Goal: Information Seeking & Learning: Learn about a topic

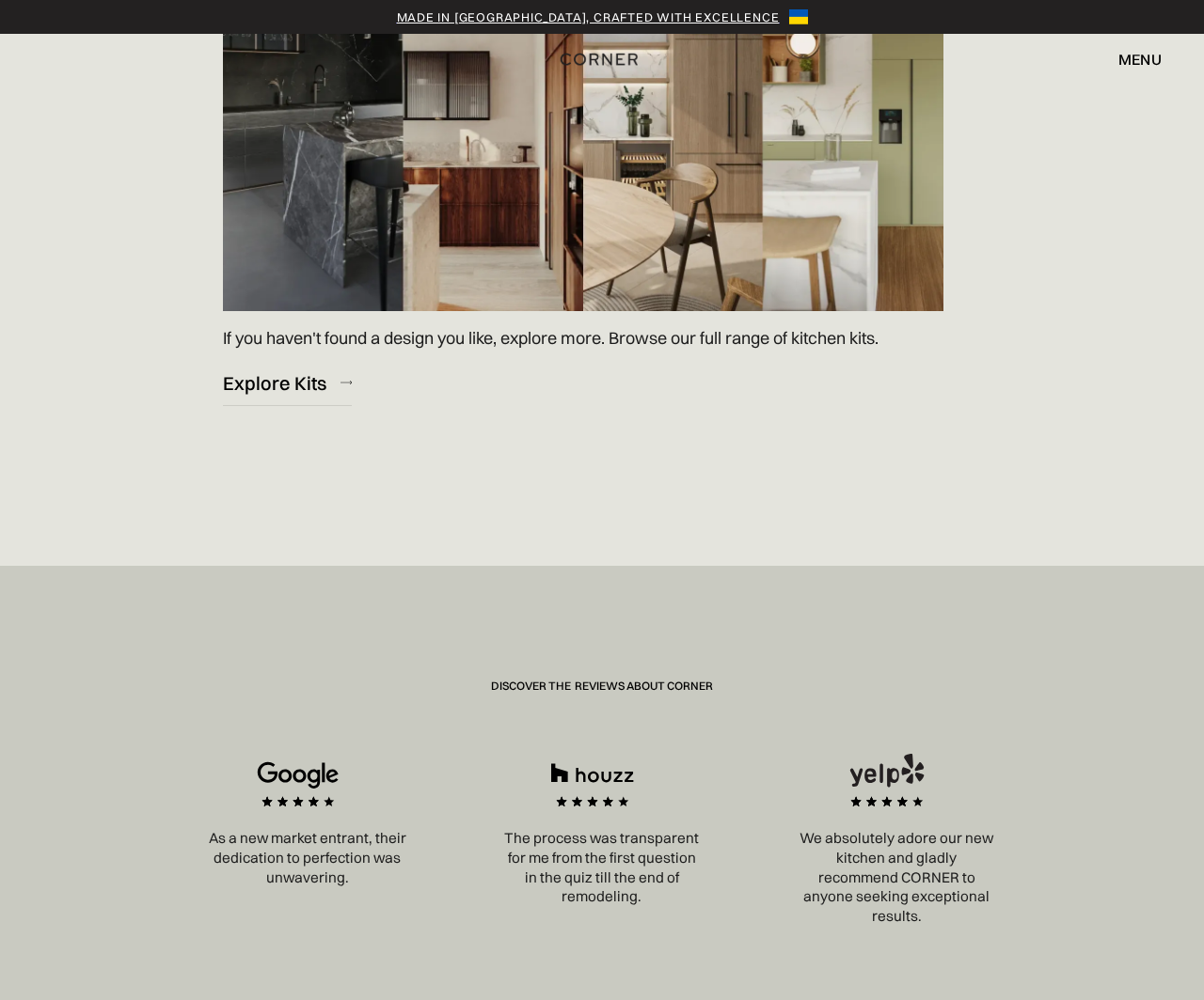
scroll to position [2967, 0]
click at [296, 395] on link "Explore Kits" at bounding box center [288, 382] width 129 height 46
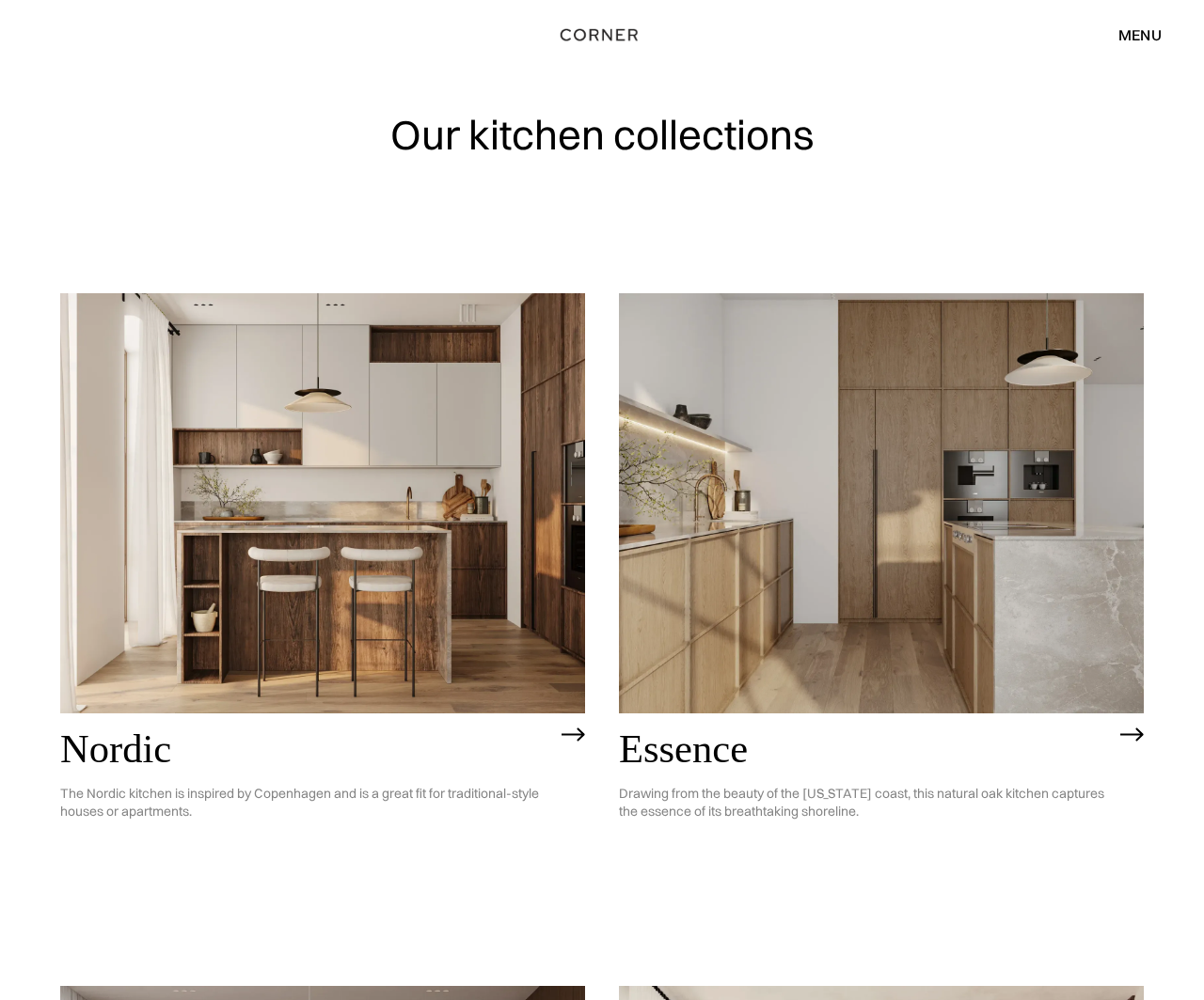
click at [346, 523] on img at bounding box center [322, 503] width 525 height 419
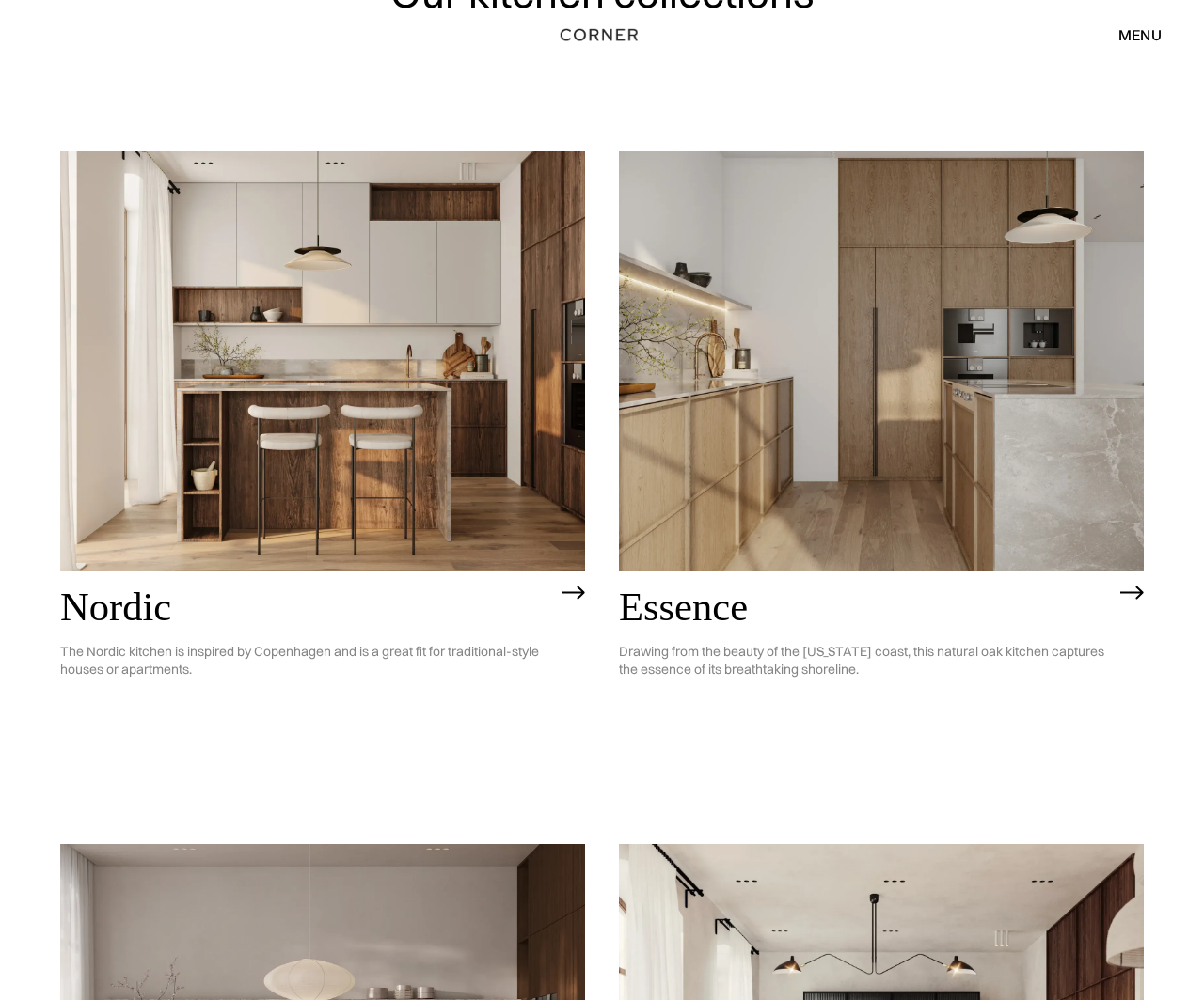
scroll to position [358, 0]
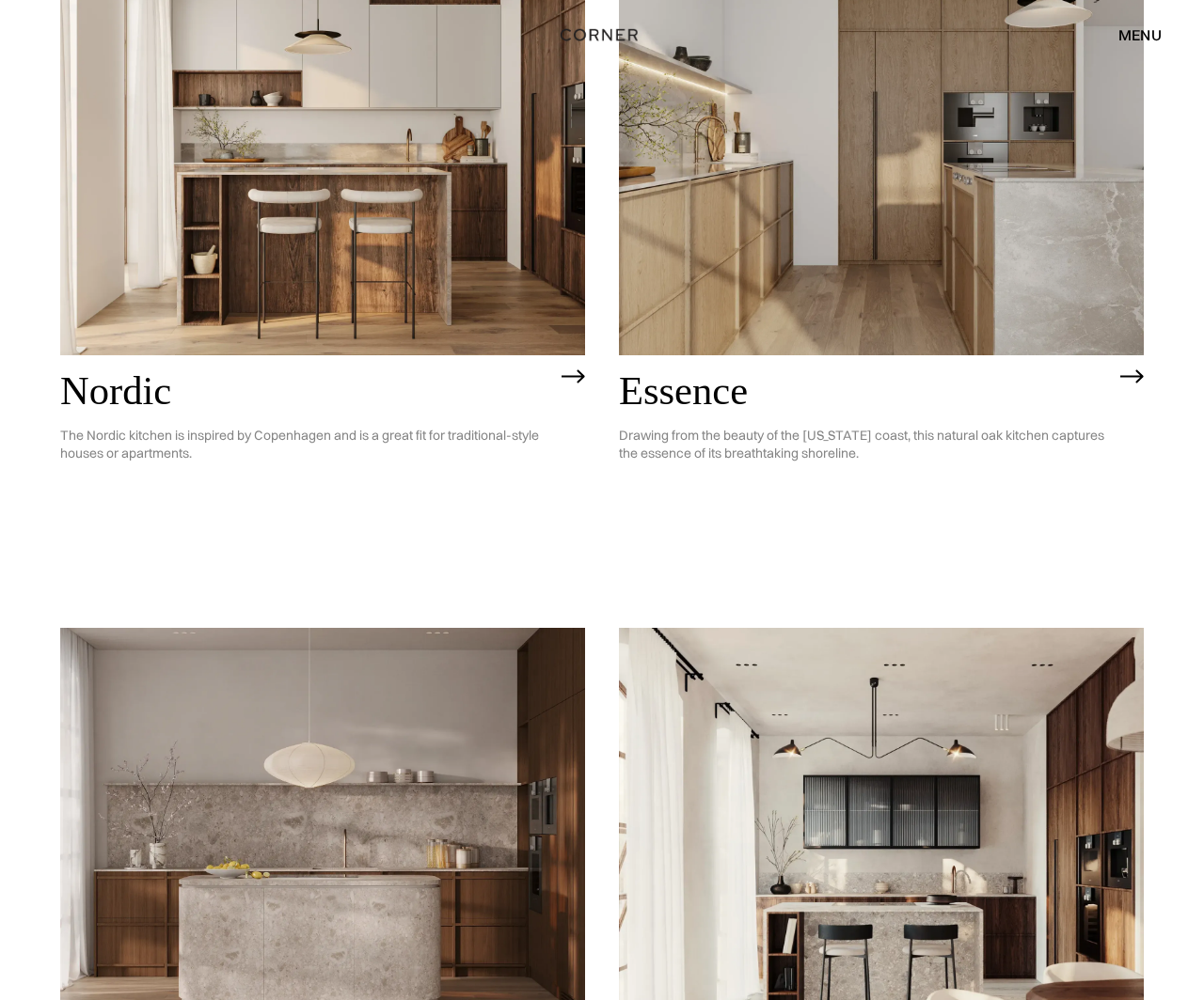
click at [770, 280] on img at bounding box center [881, 145] width 525 height 419
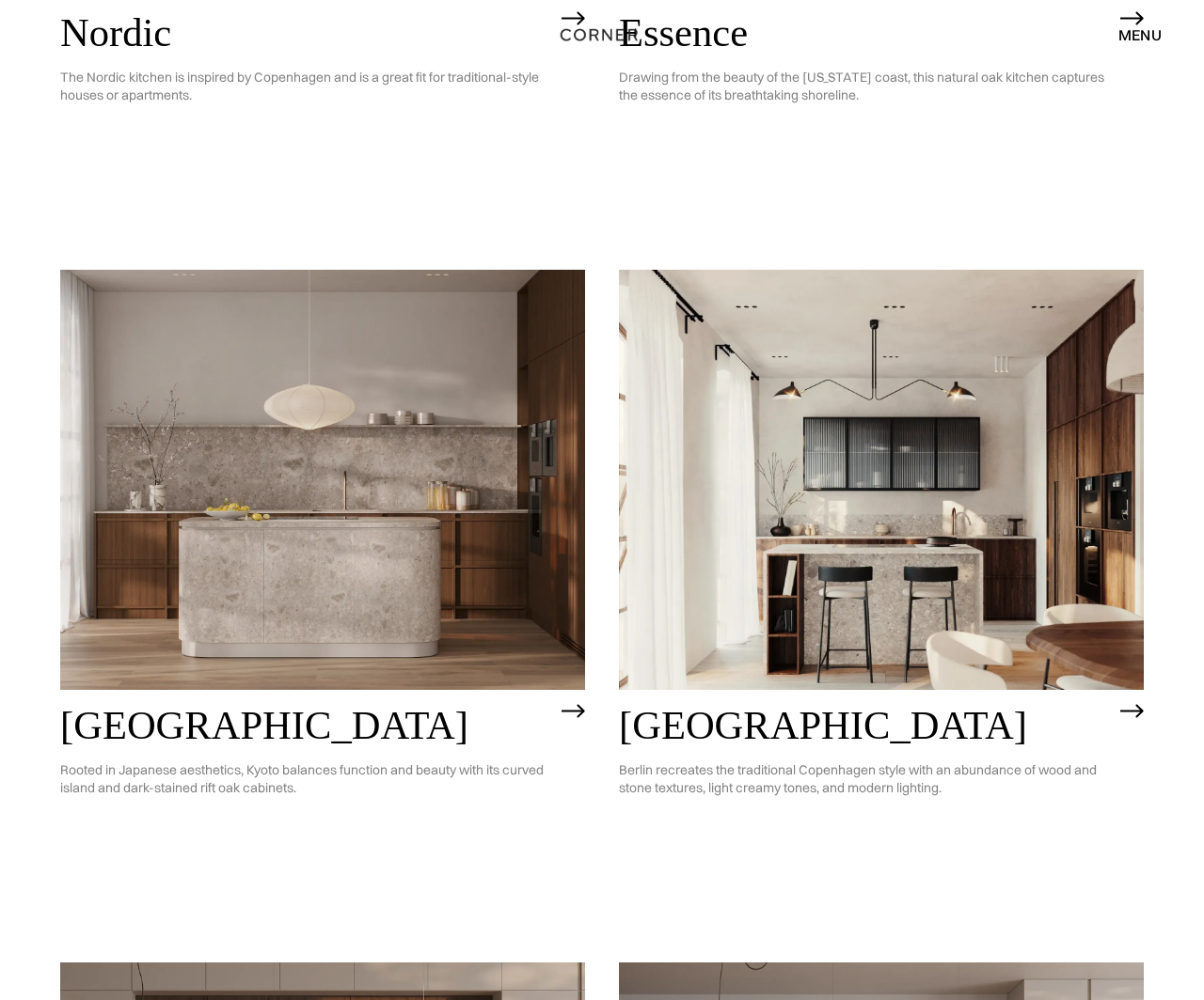
click at [392, 563] on img at bounding box center [322, 479] width 525 height 419
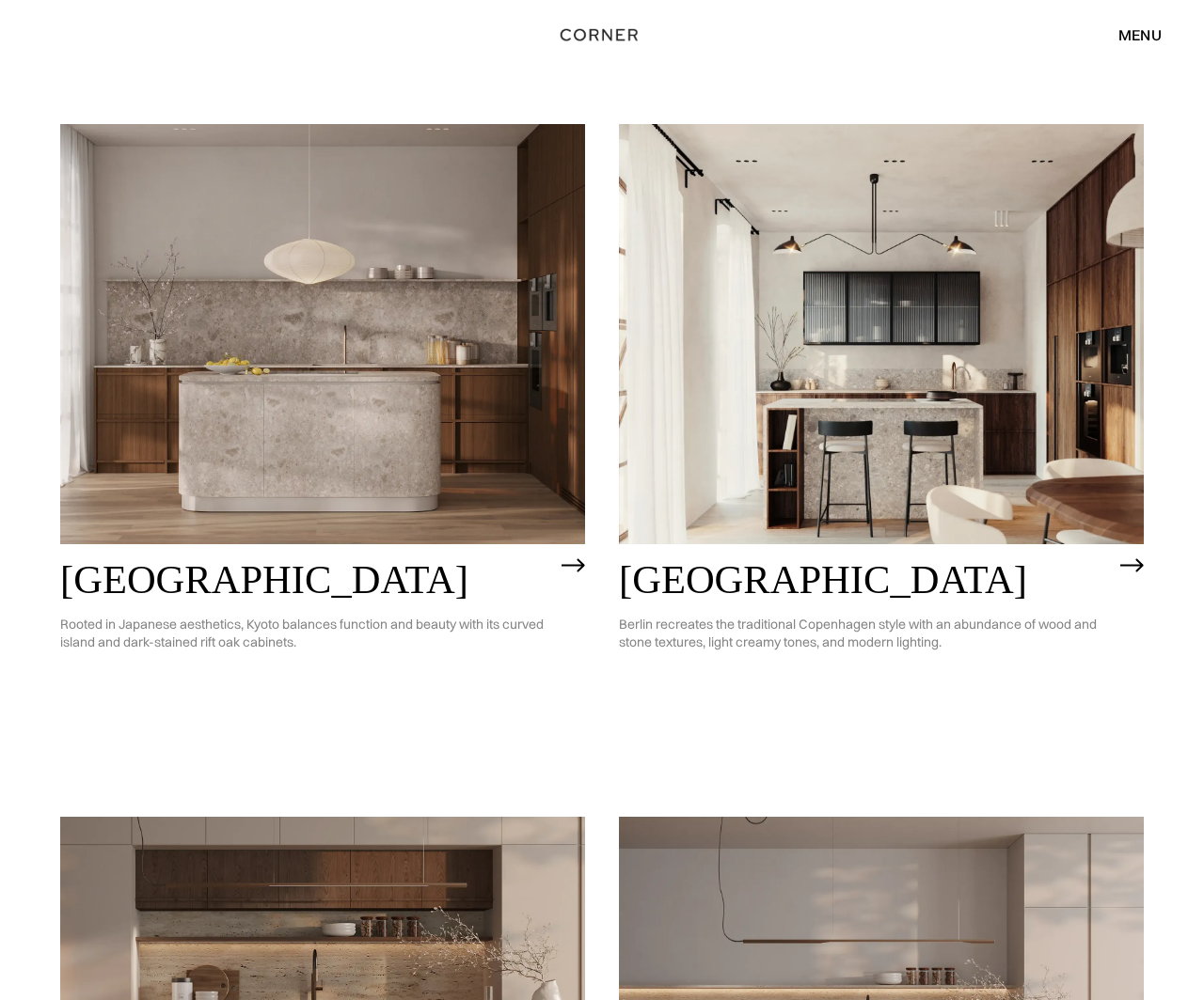
click at [717, 483] on img at bounding box center [881, 334] width 525 height 419
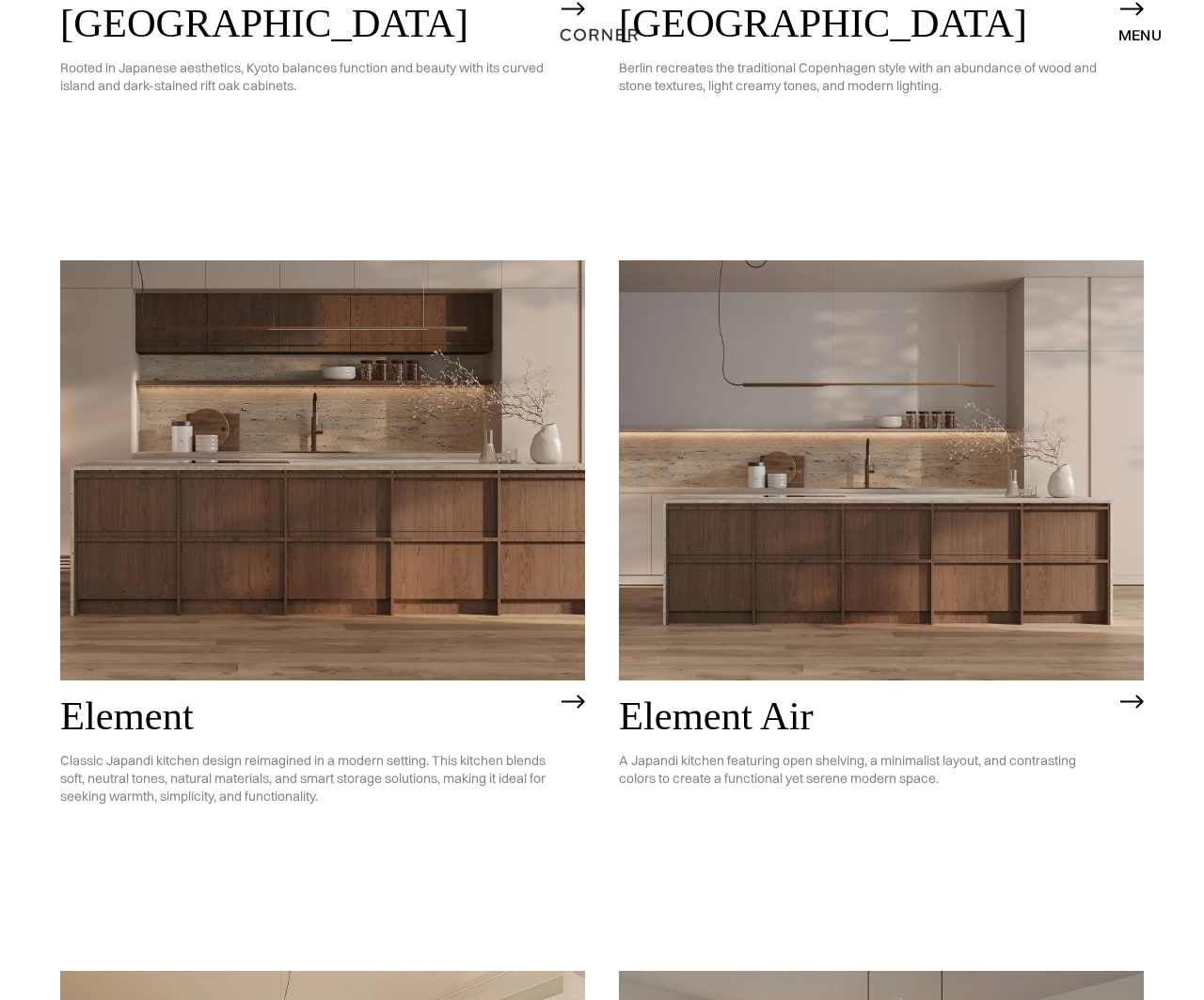
scroll to position [1419, 0]
click at [521, 597] on img at bounding box center [322, 469] width 525 height 419
click at [719, 595] on img at bounding box center [881, 469] width 525 height 419
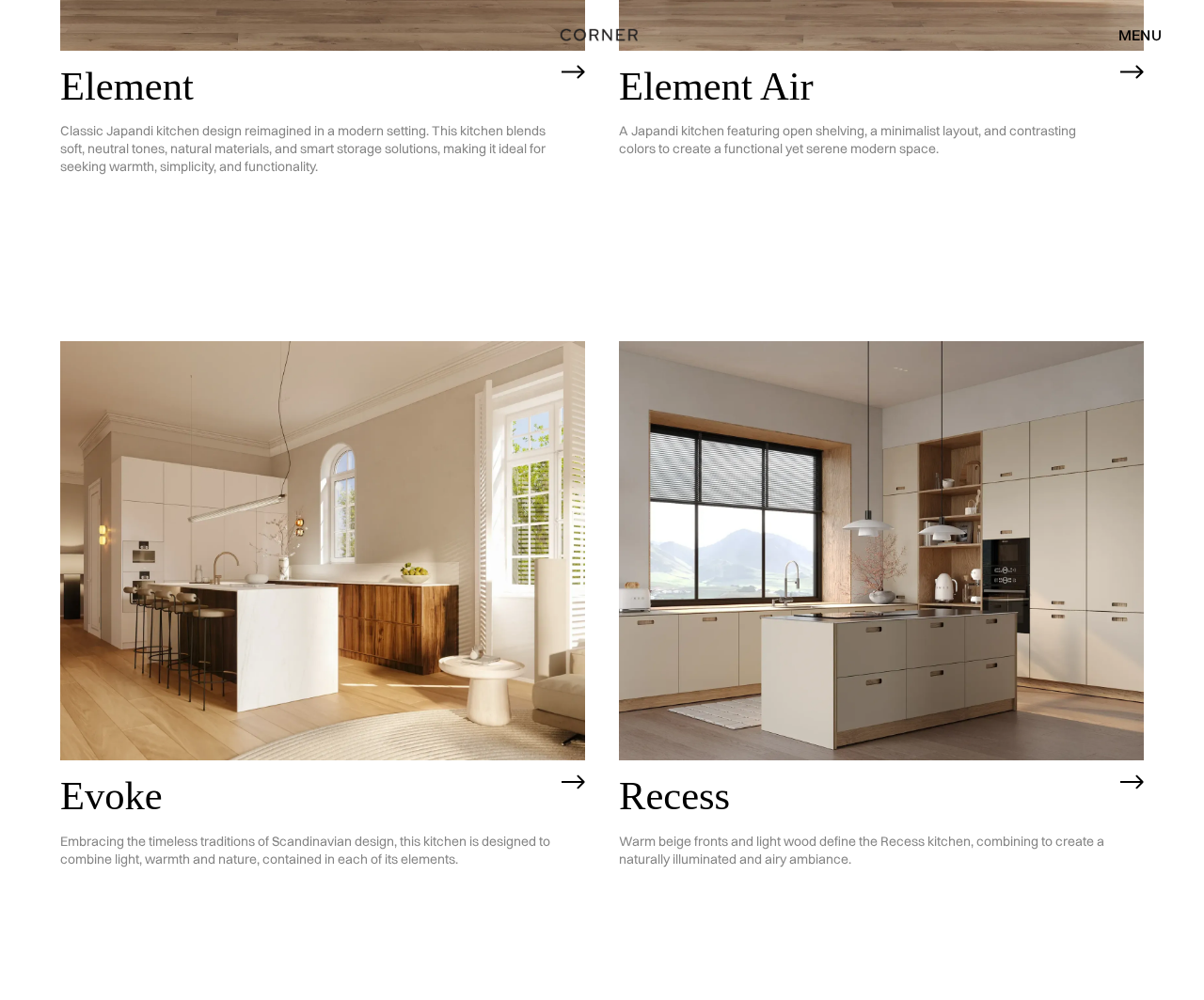
scroll to position [2059, 0]
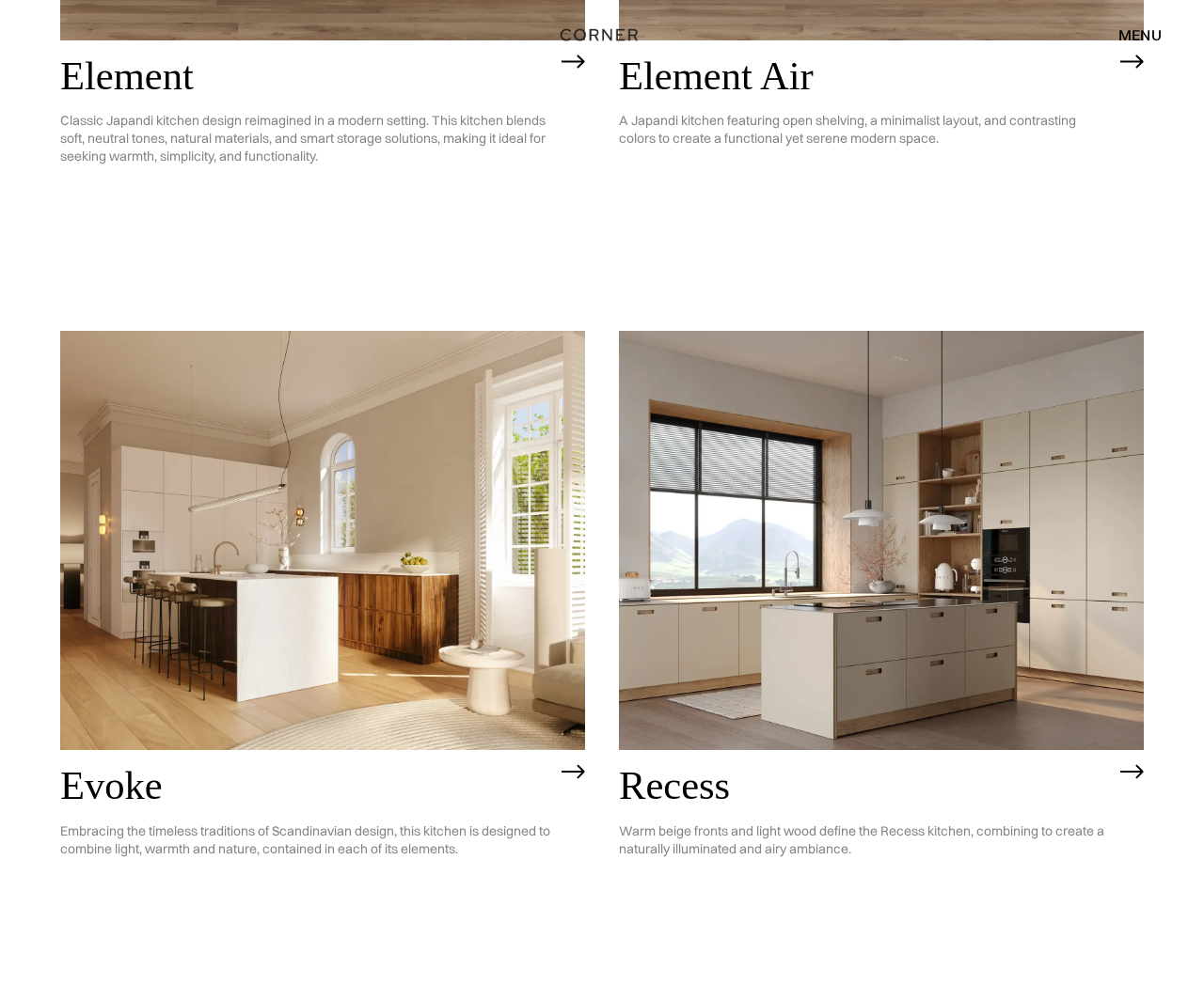
click at [454, 658] on img at bounding box center [322, 540] width 525 height 419
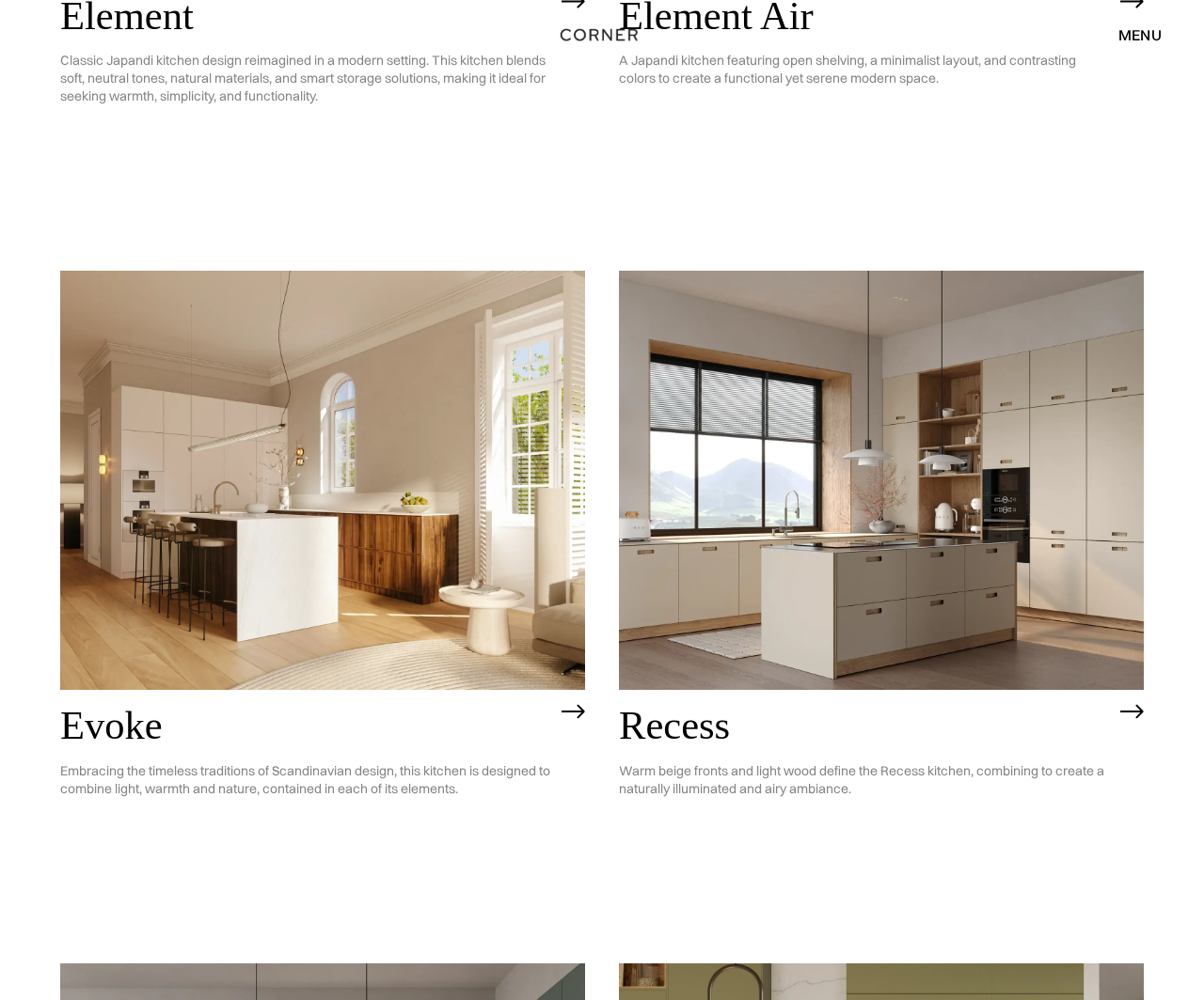
scroll to position [2121, 0]
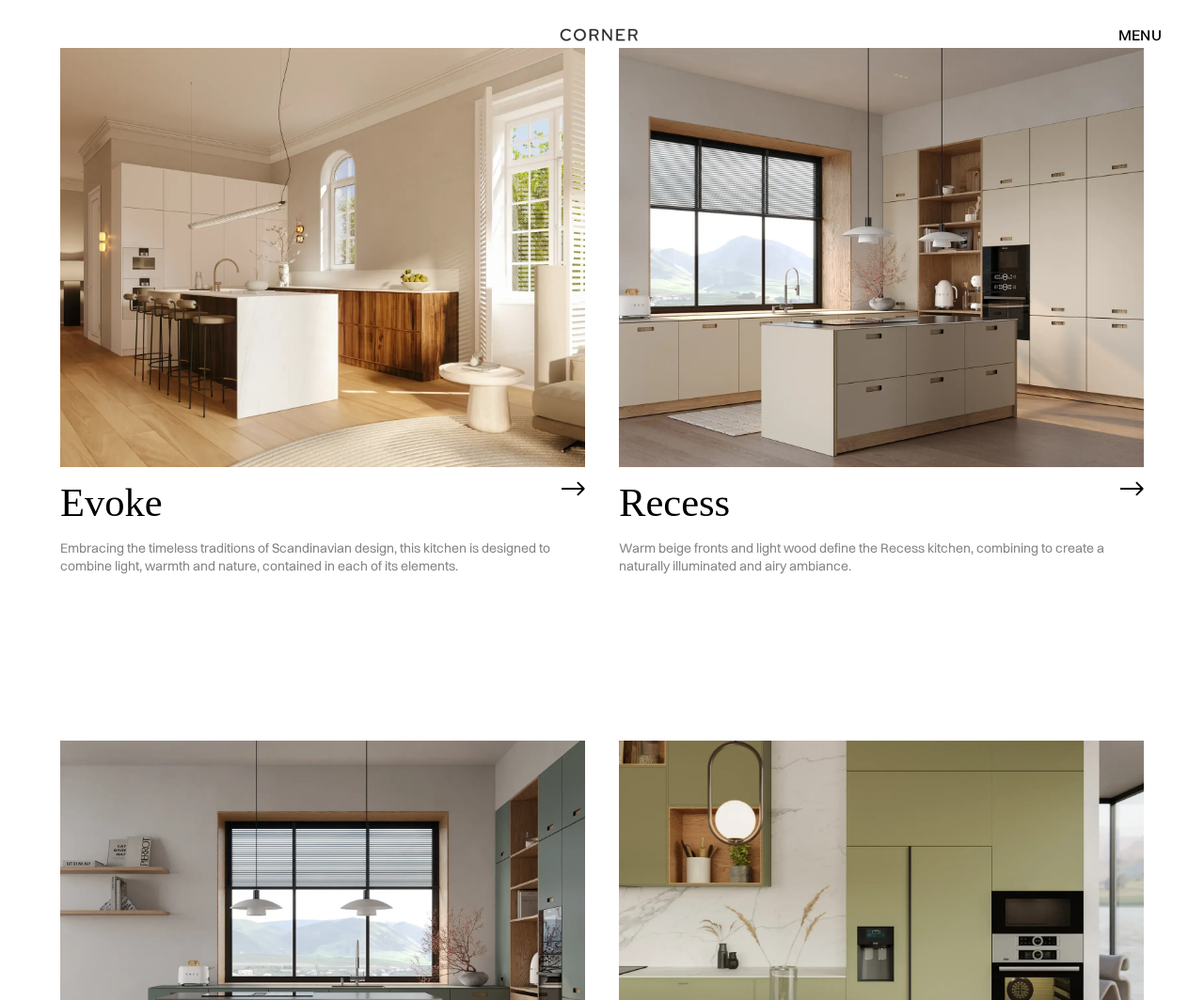
click at [749, 398] on img at bounding box center [881, 257] width 525 height 419
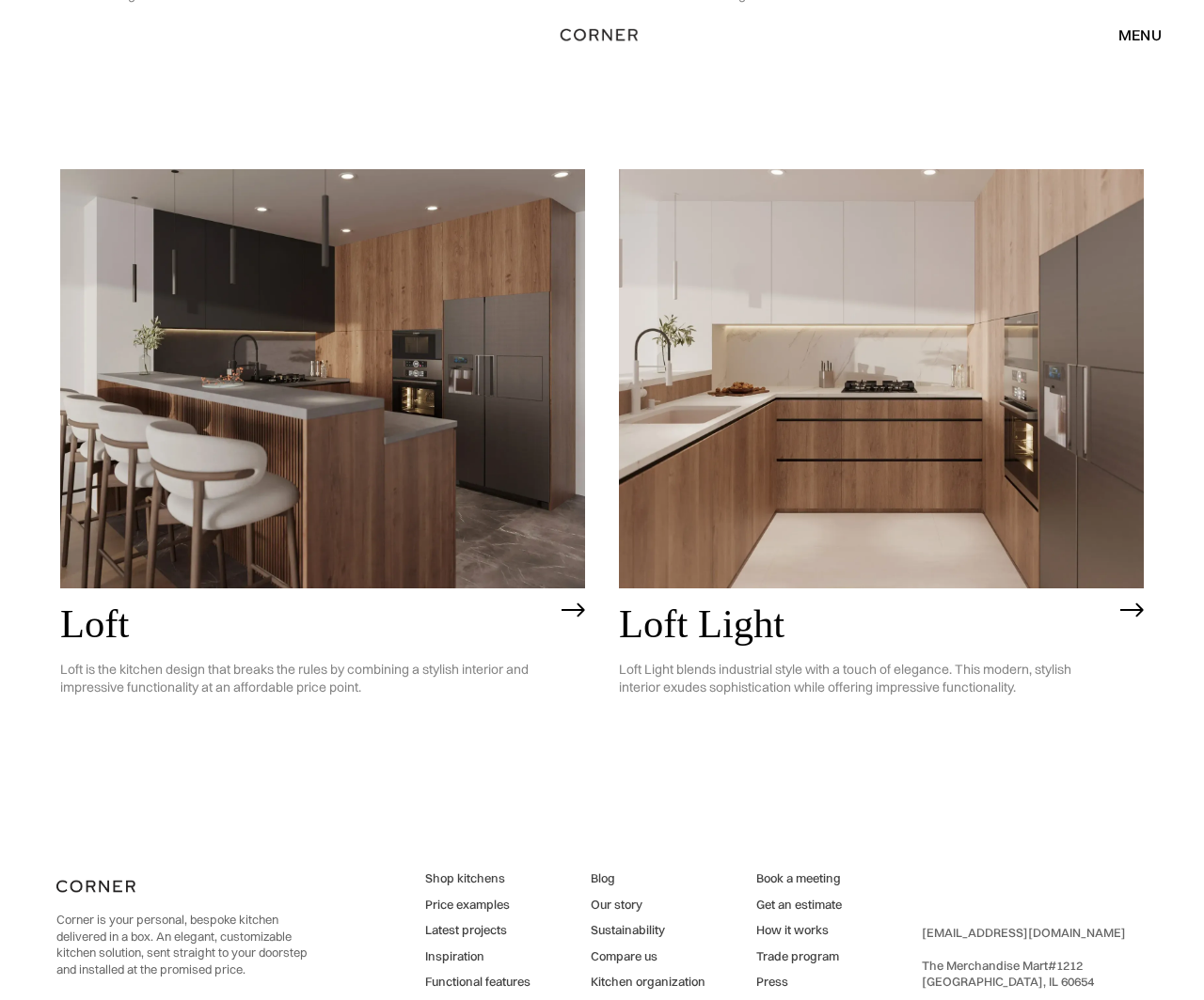
scroll to position [4404, 0]
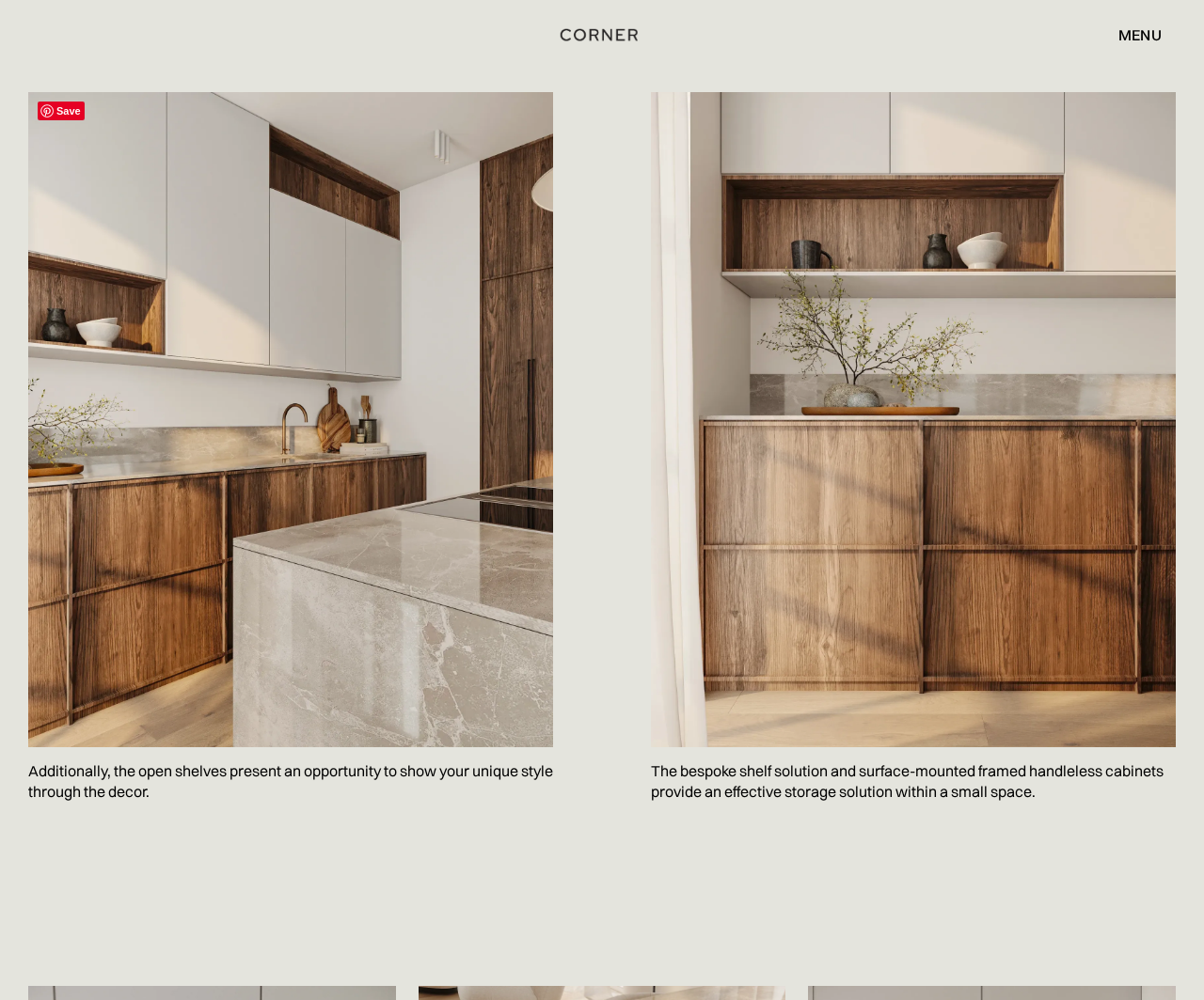
scroll to position [1895, 0]
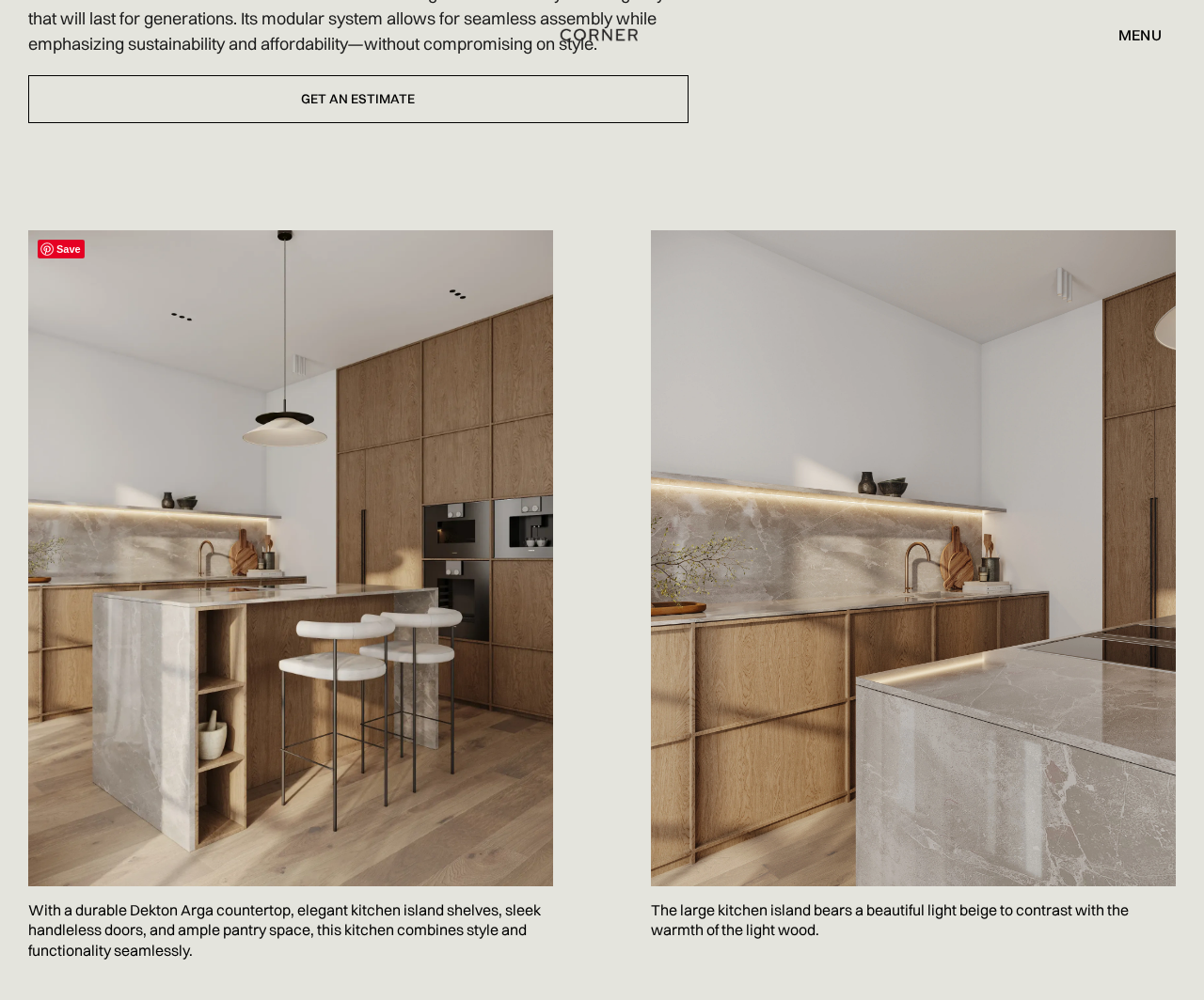
scroll to position [775, 0]
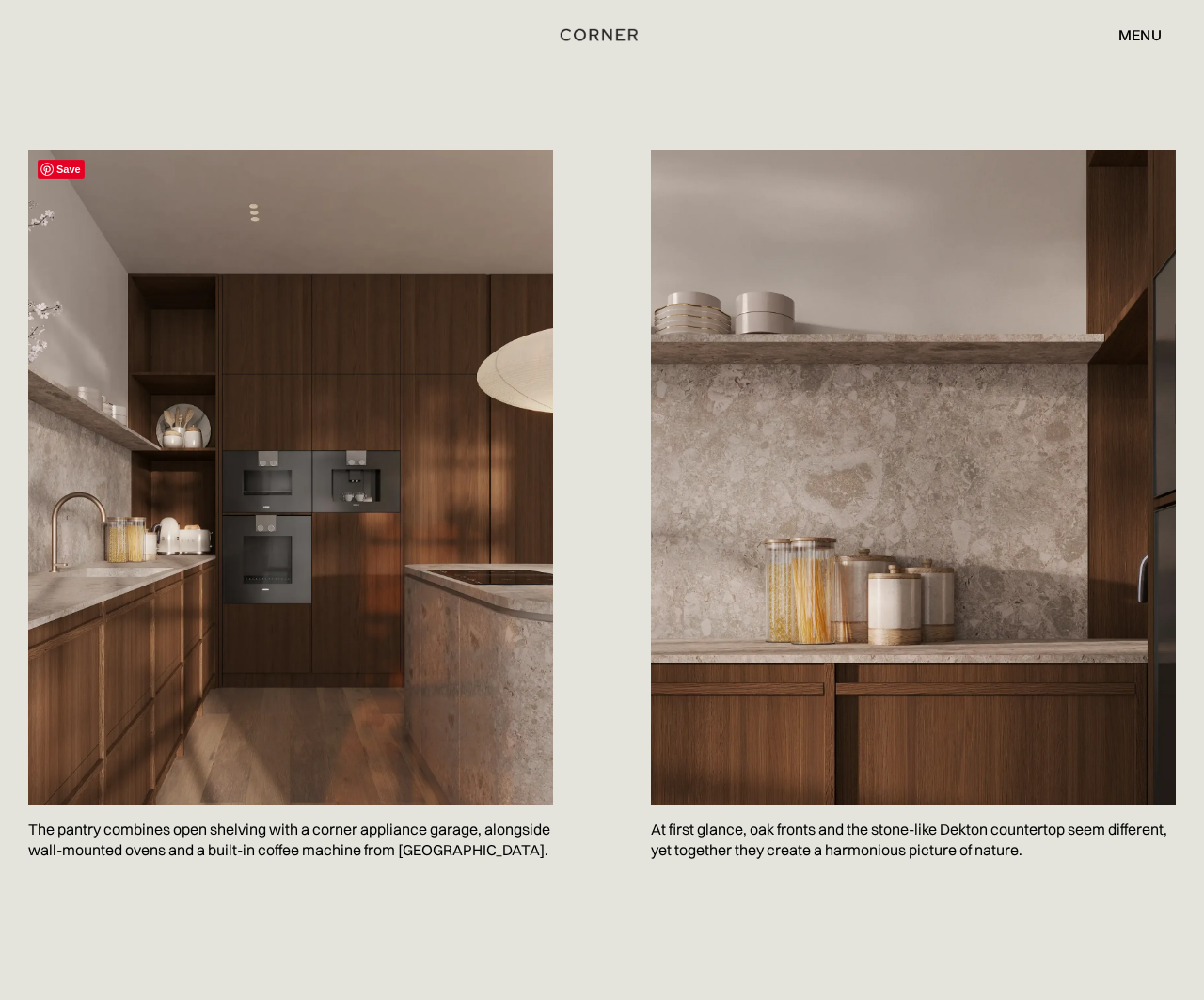
scroll to position [1971, 0]
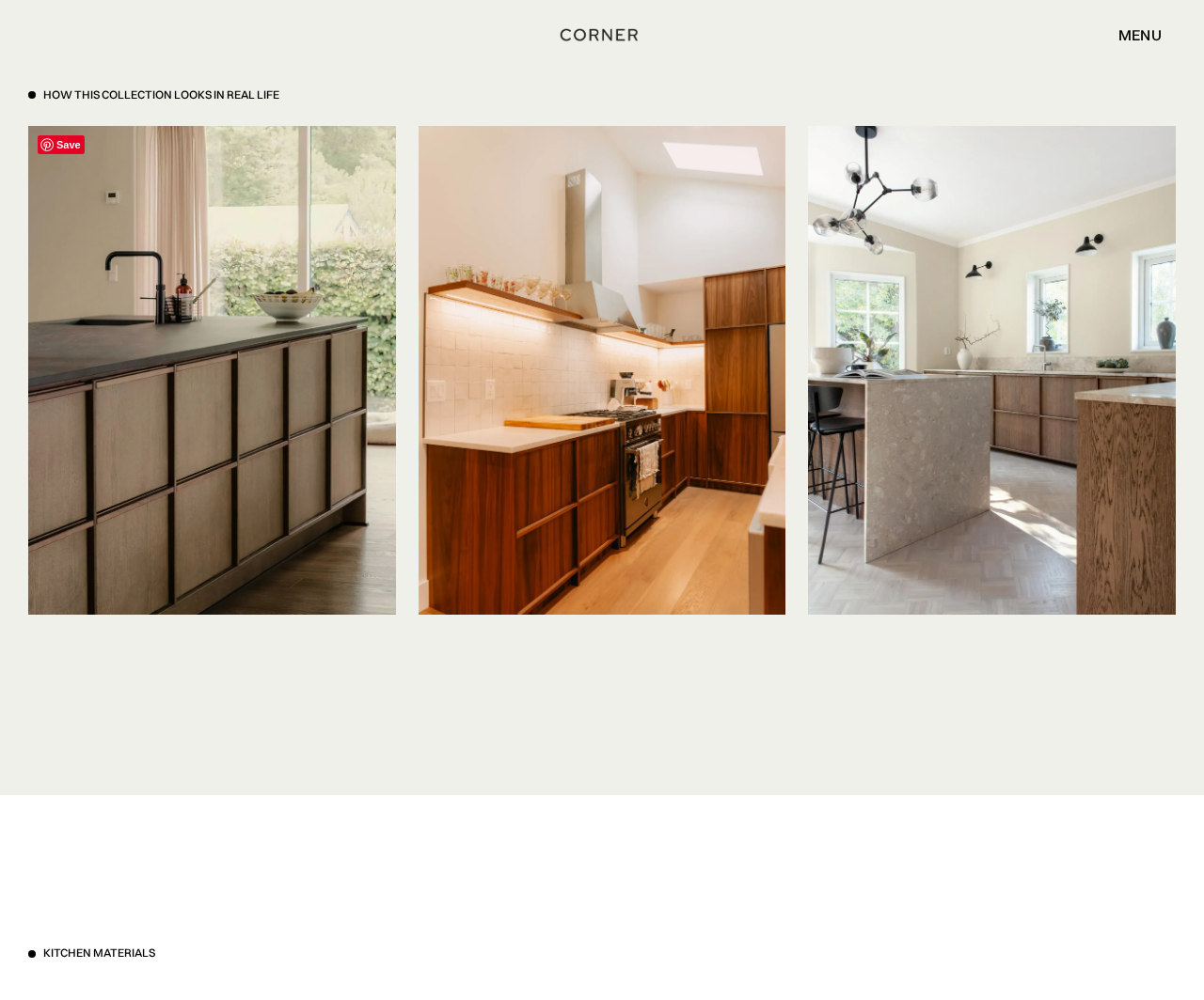
scroll to position [4375, 0]
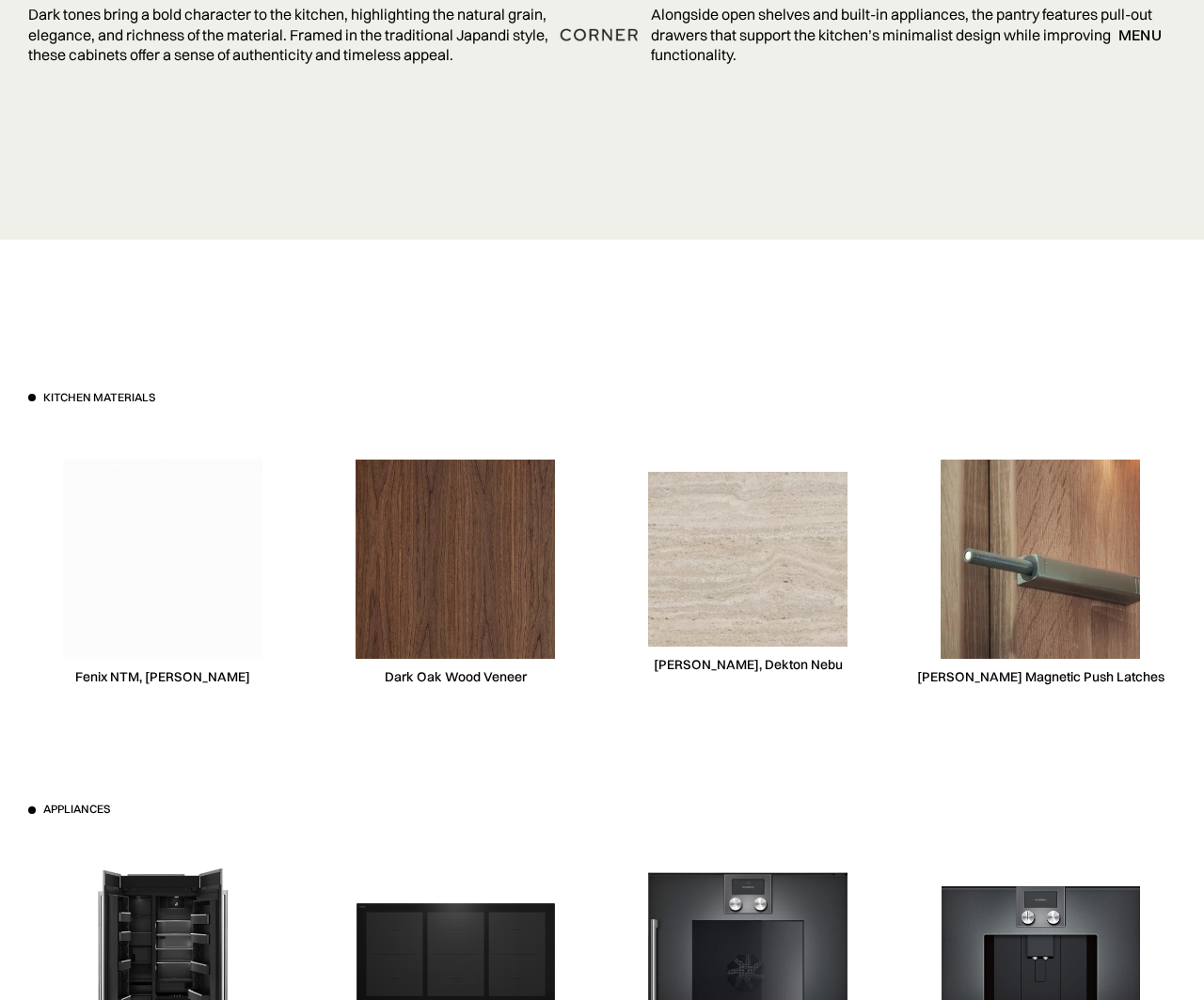
scroll to position [5413, 0]
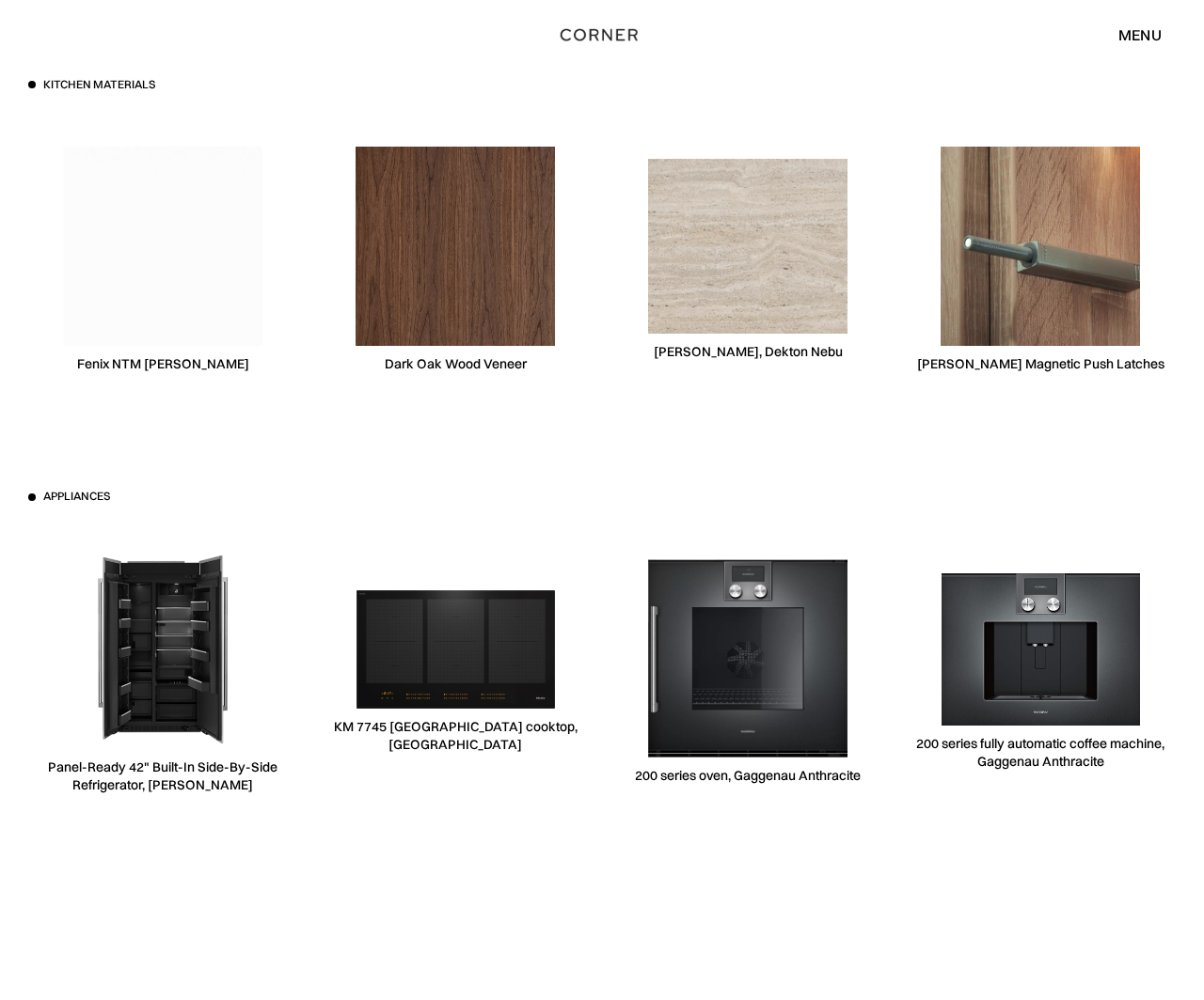
scroll to position [5607, 0]
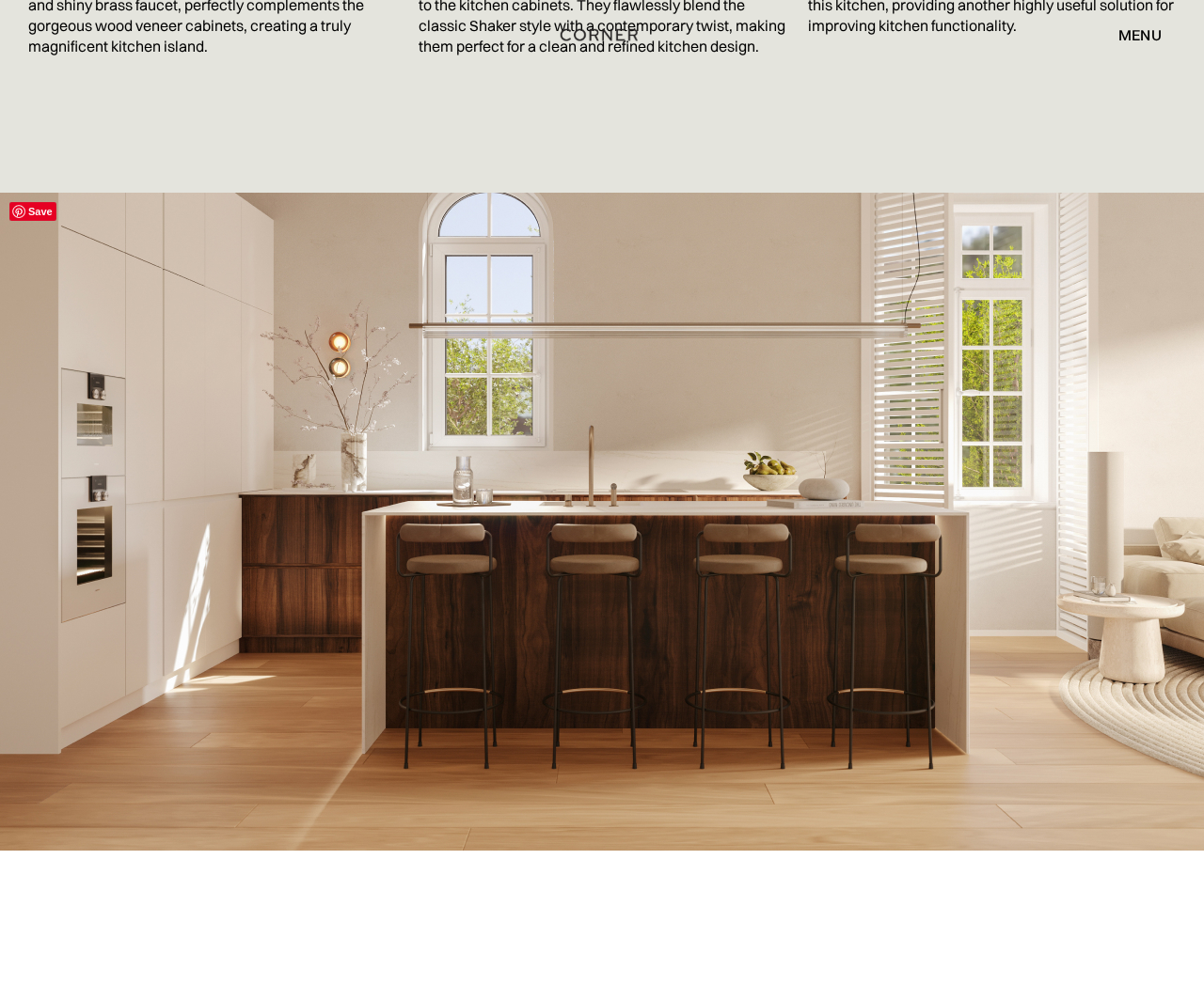
scroll to position [3537, 0]
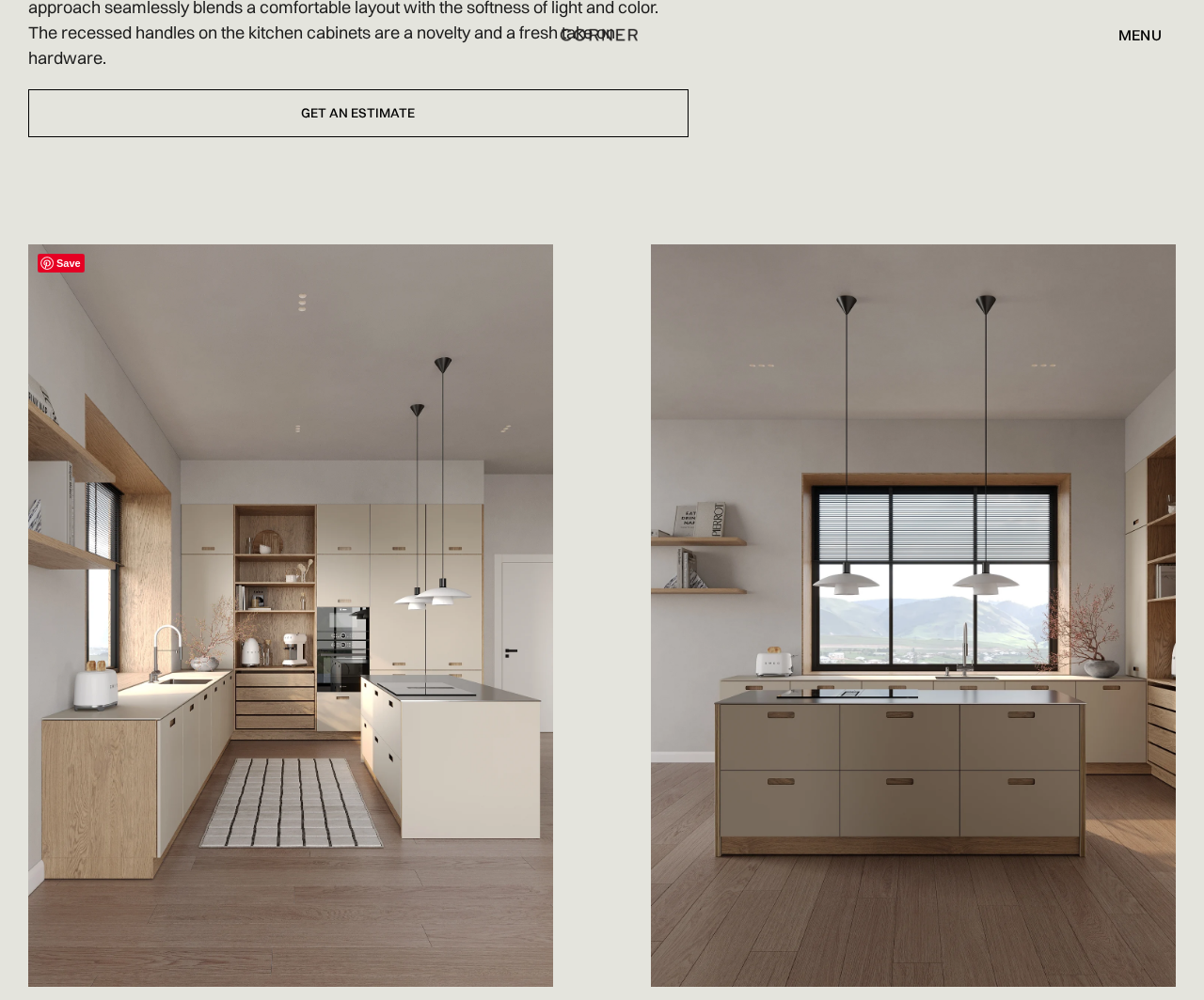
scroll to position [1081, 0]
